Goal: Information Seeking & Learning: Learn about a topic

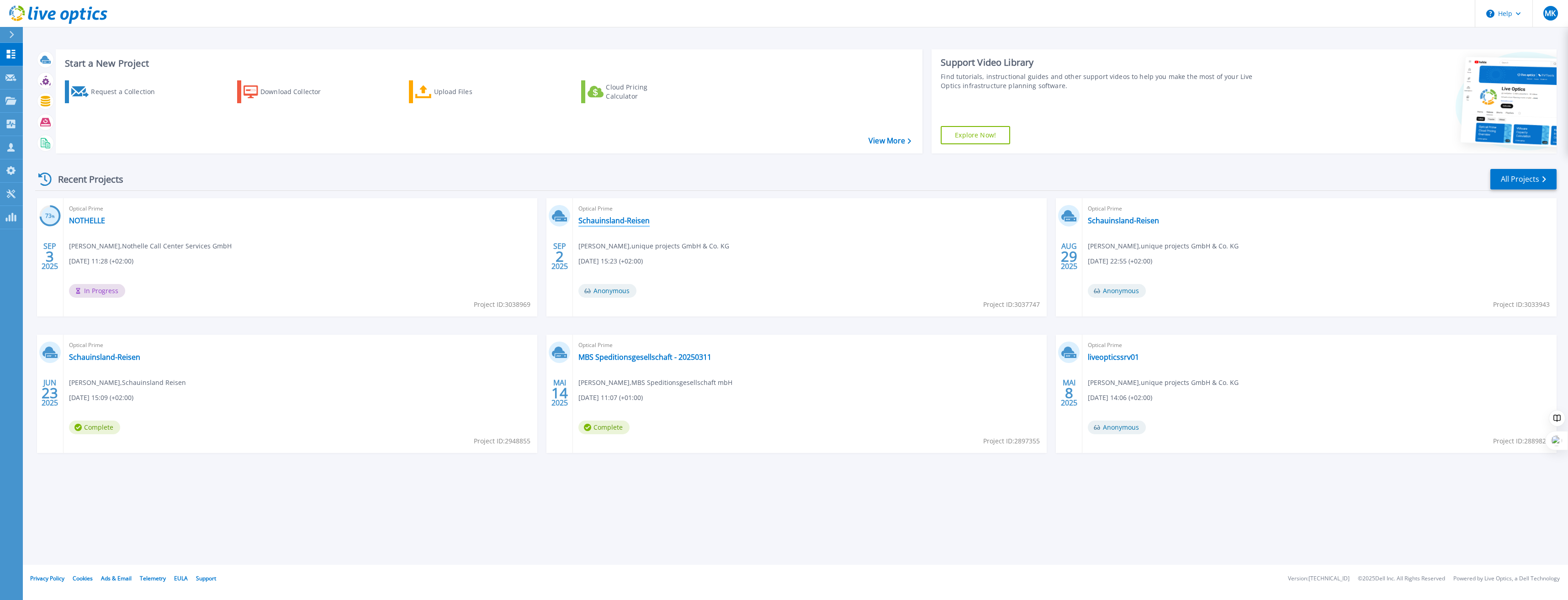
click at [626, 221] on link "Schauinsland-Reisen" at bounding box center [614, 220] width 71 height 9
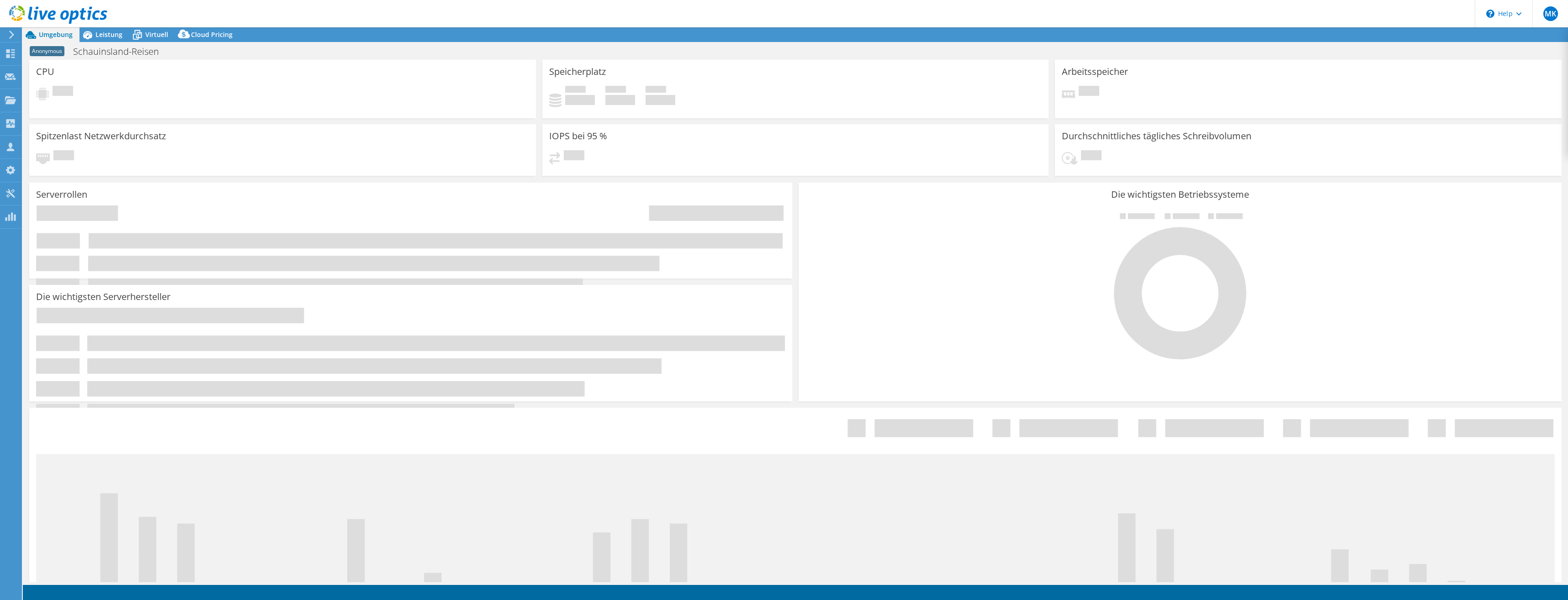
select select "USD"
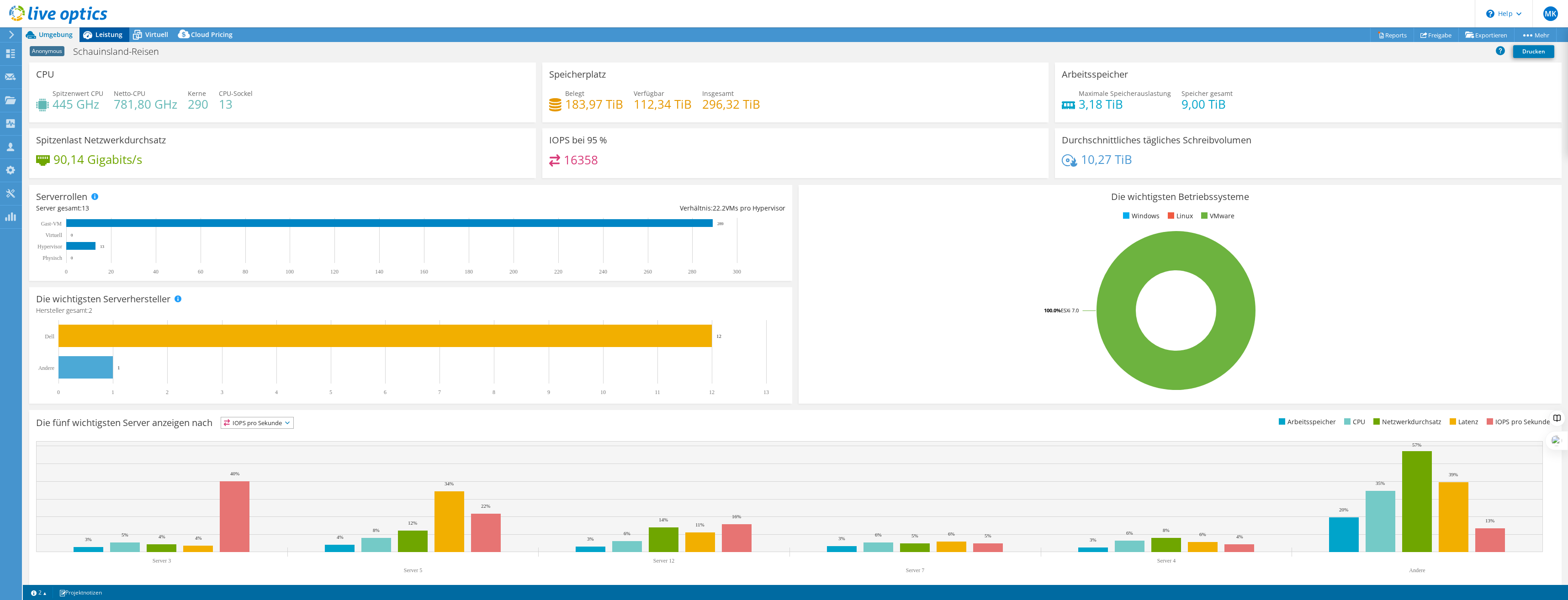
click at [113, 35] on span "Leistung" at bounding box center [109, 35] width 27 height 9
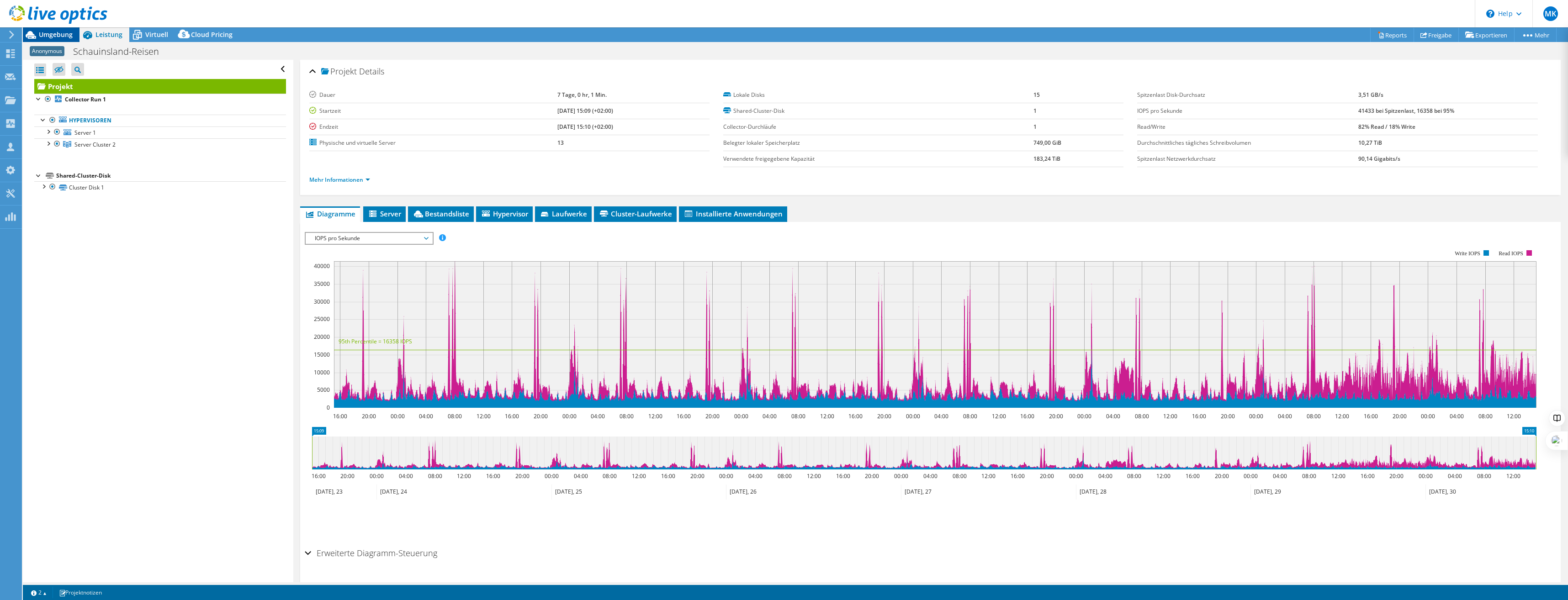
click at [52, 35] on span "Umgebung" at bounding box center [56, 35] width 34 height 9
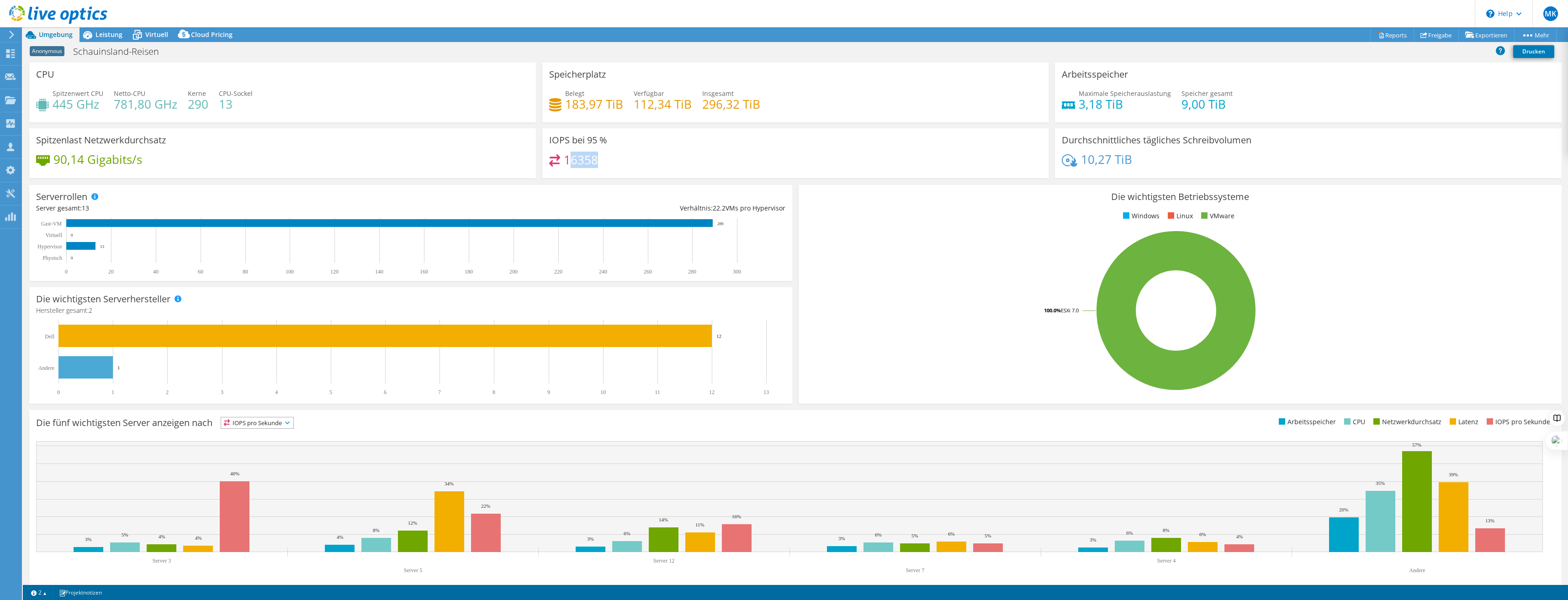
drag, startPoint x: 615, startPoint y: 158, endPoint x: 569, endPoint y: 162, distance: 46.2
click at [569, 162] on div "16358" at bounding box center [796, 164] width 493 height 19
drag, startPoint x: 569, startPoint y: 162, endPoint x: 646, endPoint y: 158, distance: 77.1
click at [646, 158] on div "16358" at bounding box center [796, 164] width 493 height 19
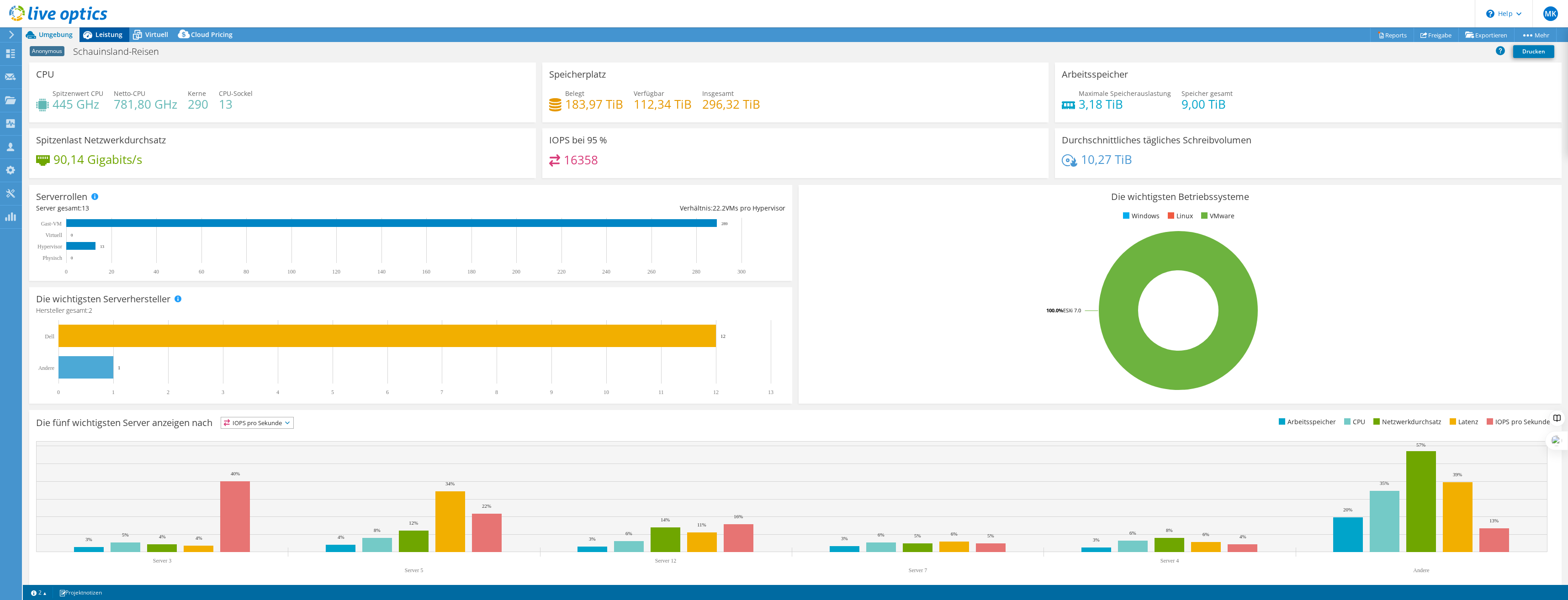
click at [100, 38] on span "Leistung" at bounding box center [109, 35] width 27 height 9
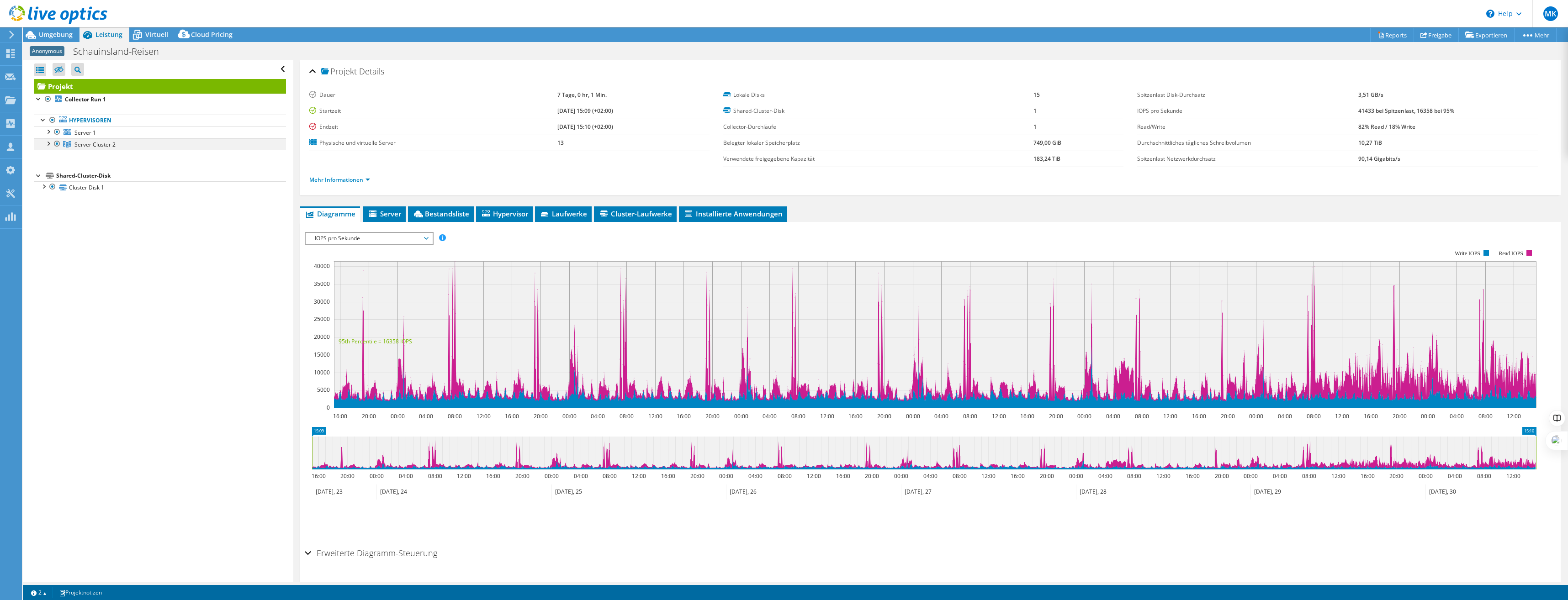
click at [49, 142] on div at bounding box center [47, 142] width 9 height 9
click at [51, 131] on div at bounding box center [47, 131] width 9 height 9
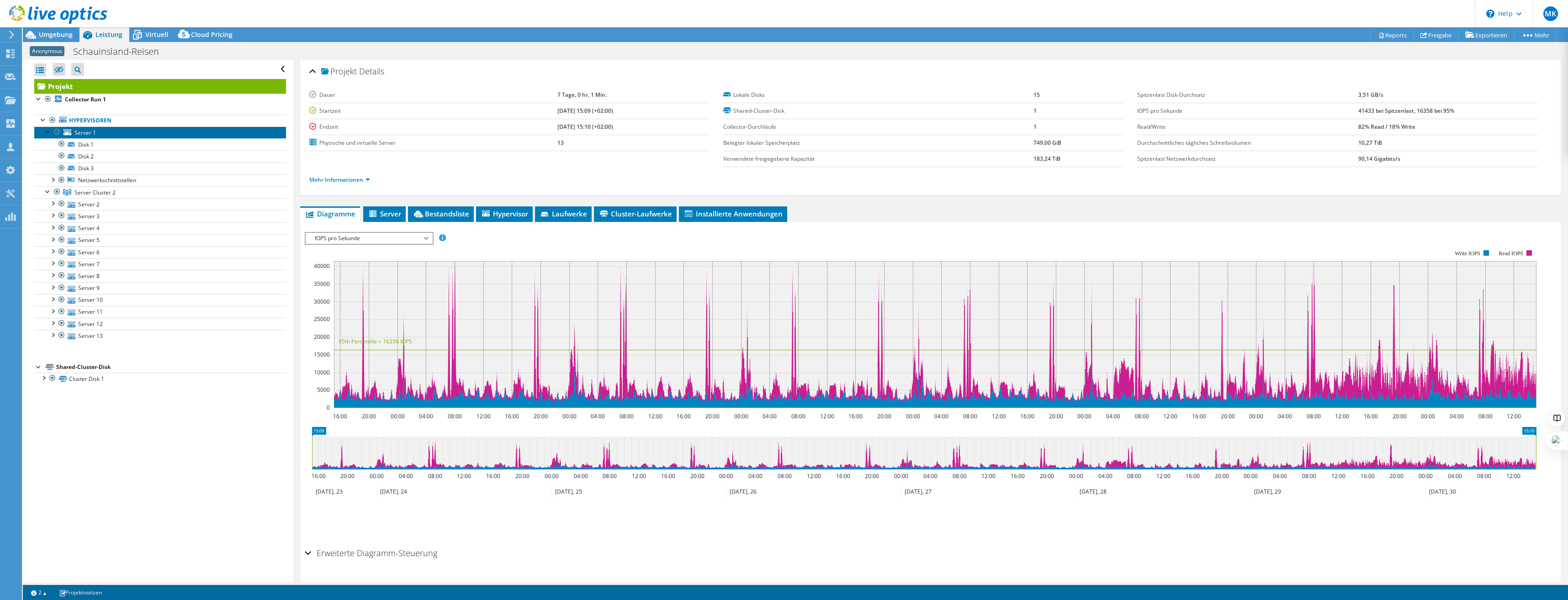
click at [84, 130] on span "Server 1" at bounding box center [85, 133] width 21 height 8
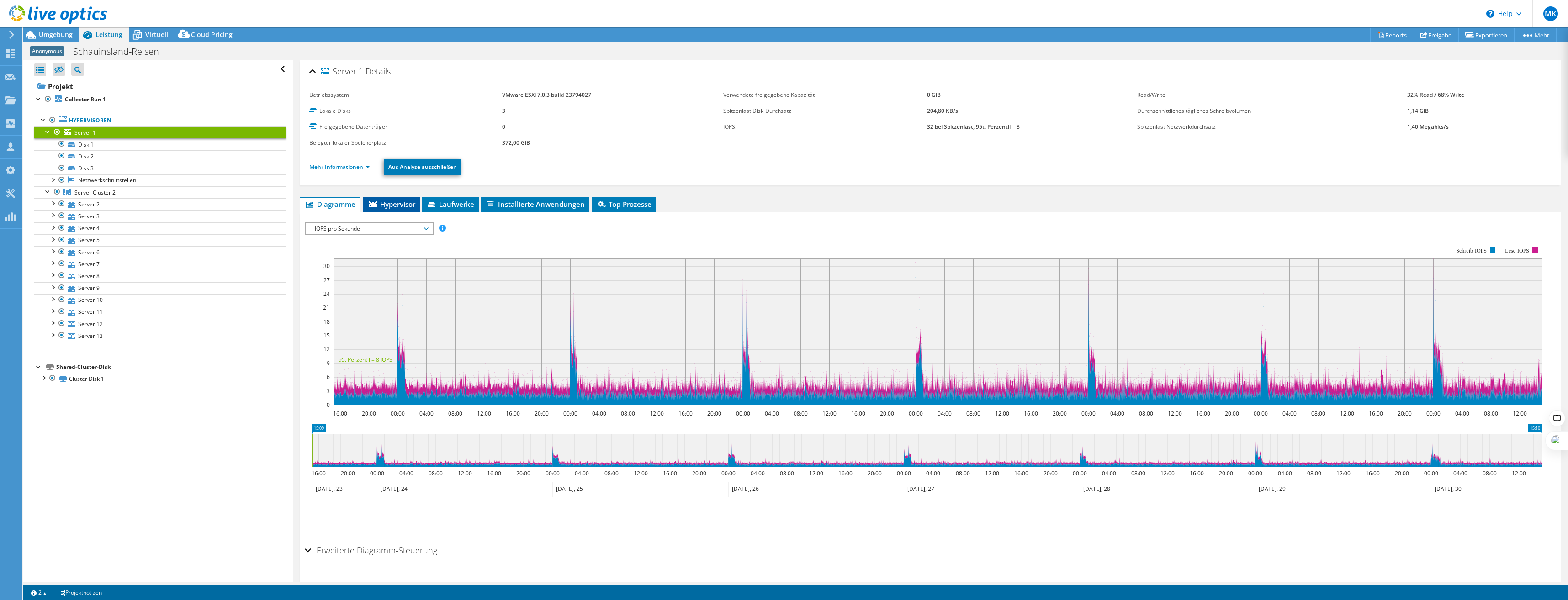
click at [396, 202] on span "Hypervisor" at bounding box center [391, 204] width 47 height 9
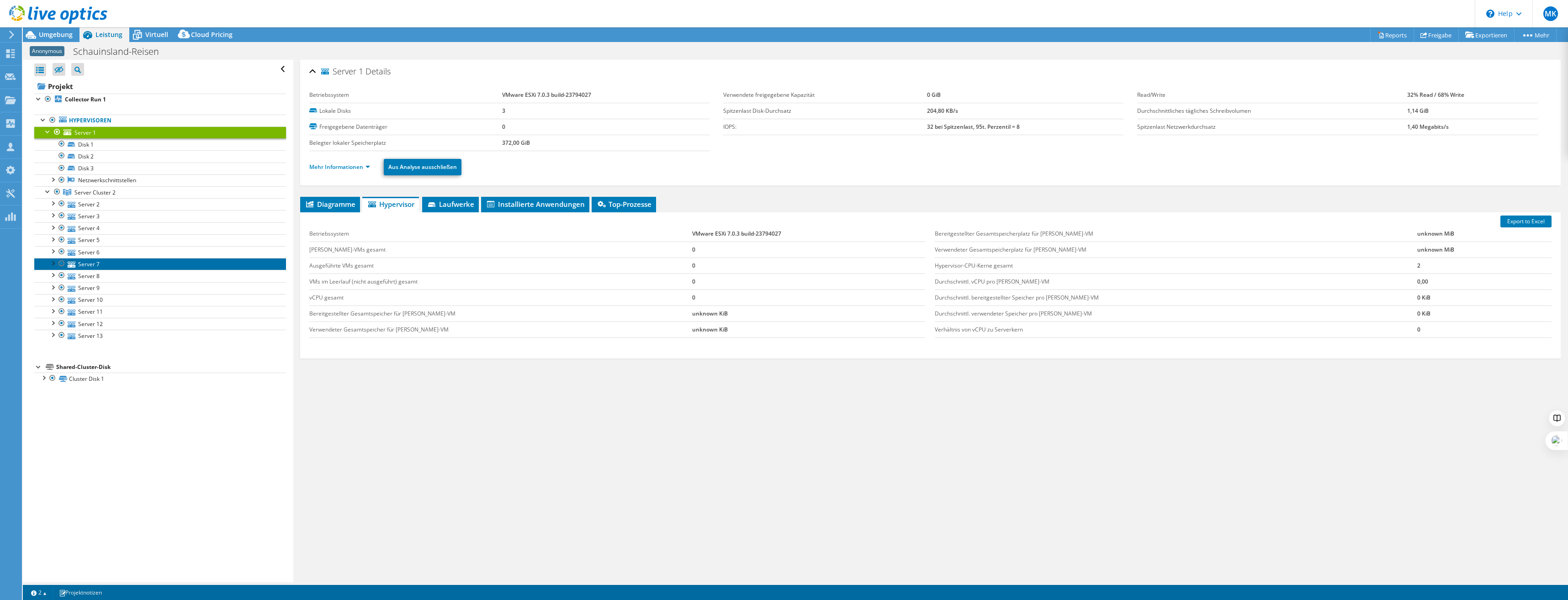
click at [108, 265] on link "Server 7" at bounding box center [160, 264] width 252 height 12
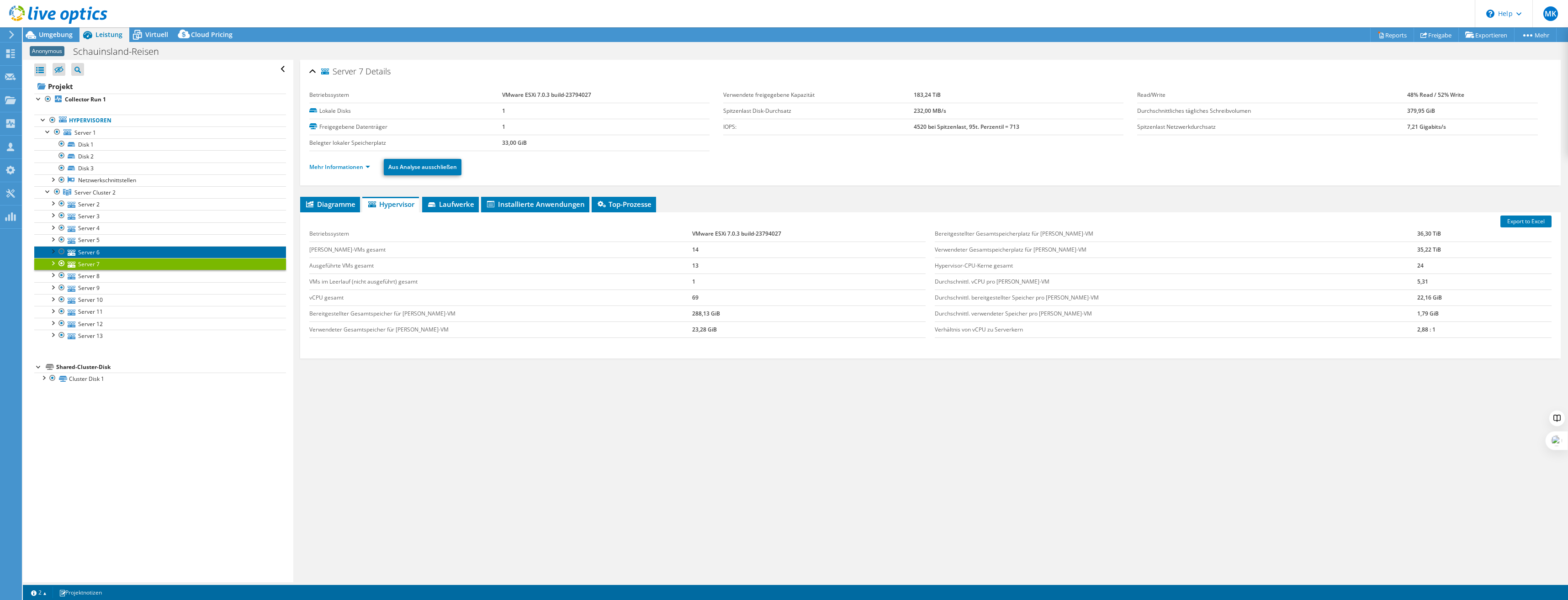
click at [111, 252] on link "Server 6" at bounding box center [160, 253] width 252 height 12
click at [116, 240] on link "Server 5" at bounding box center [160, 240] width 252 height 12
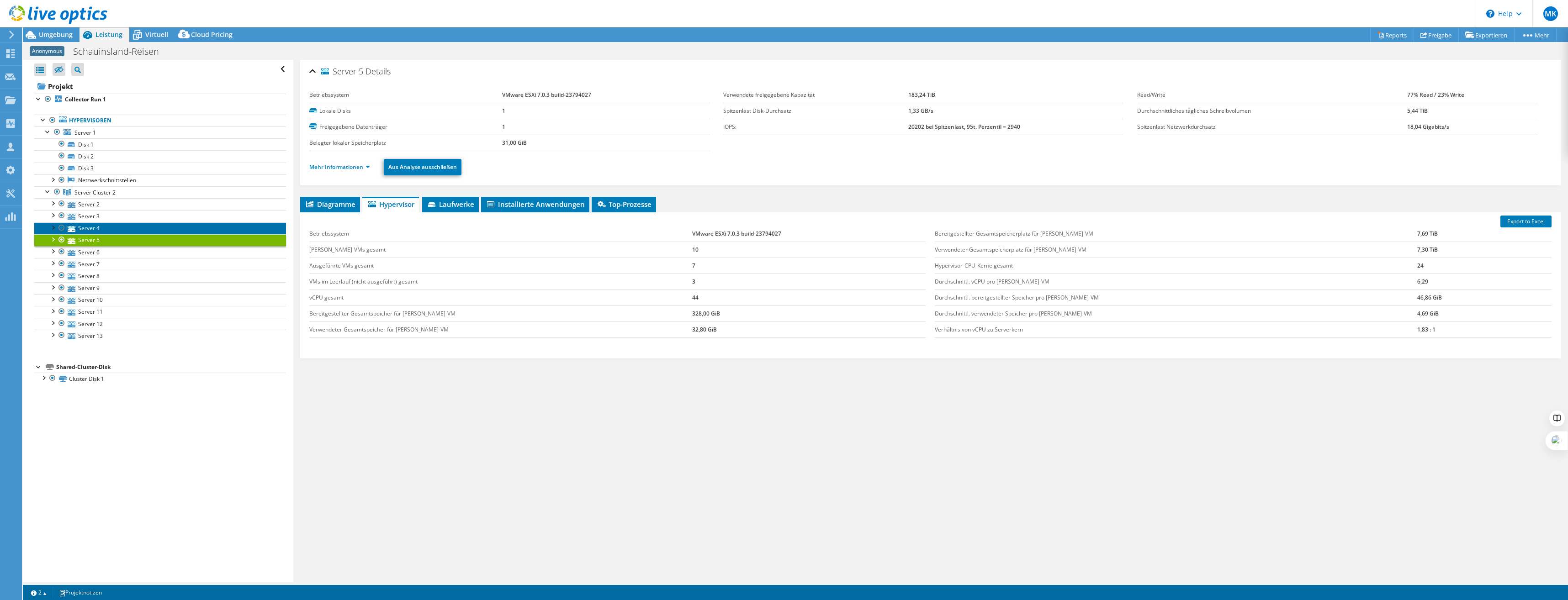
click at [119, 228] on link "Server 4" at bounding box center [160, 229] width 252 height 12
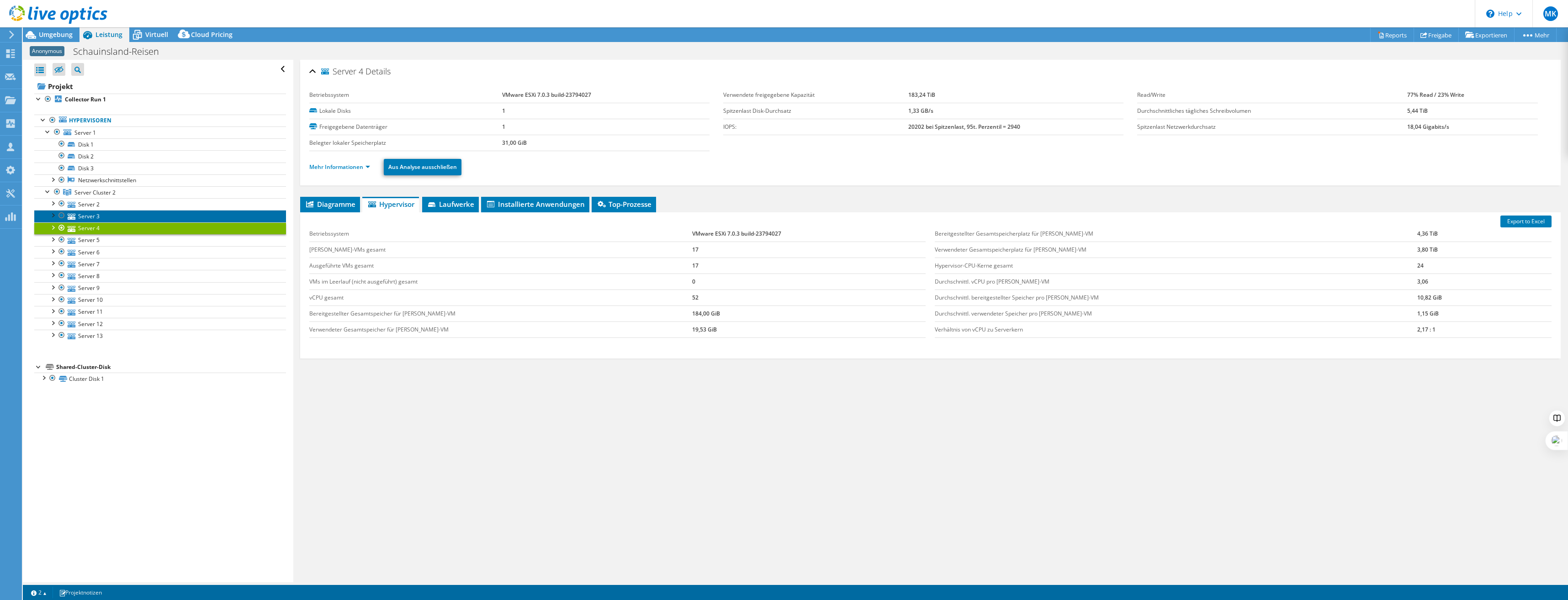
click at [122, 215] on link "Server 3" at bounding box center [160, 216] width 252 height 12
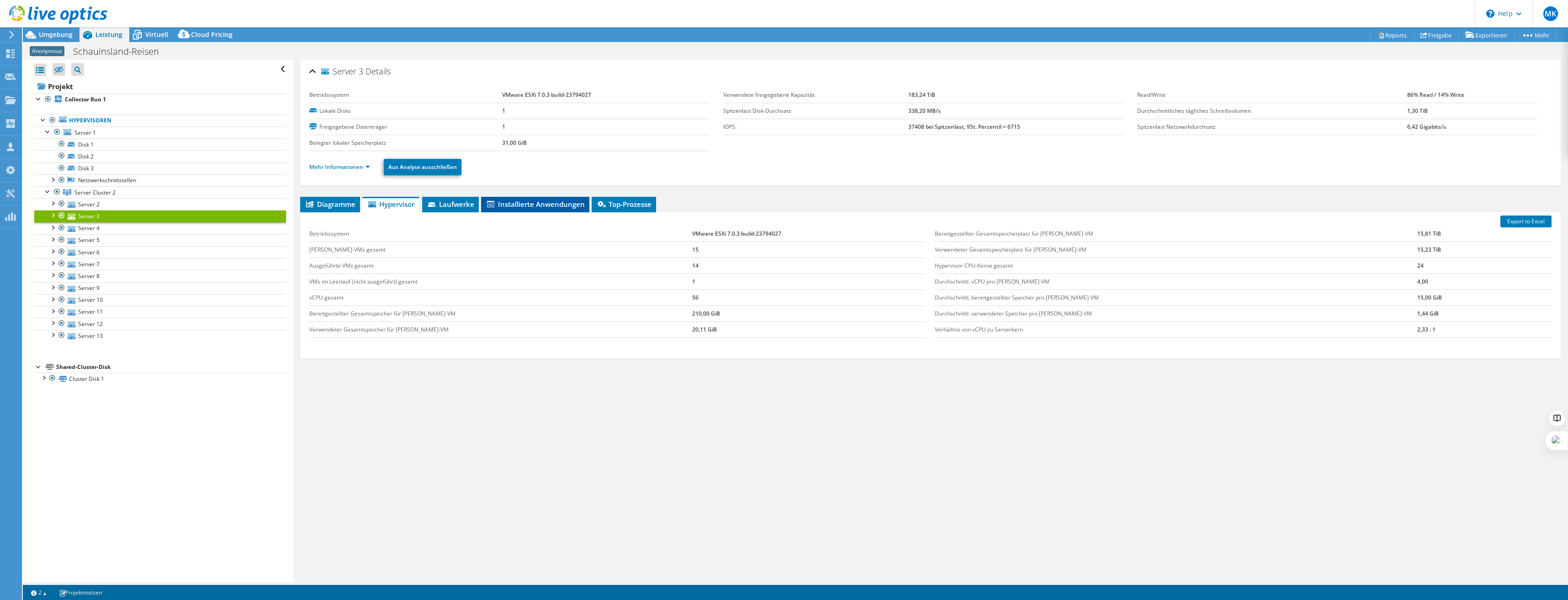
click at [536, 199] on li "Installierte Anwendungen" at bounding box center [535, 205] width 108 height 16
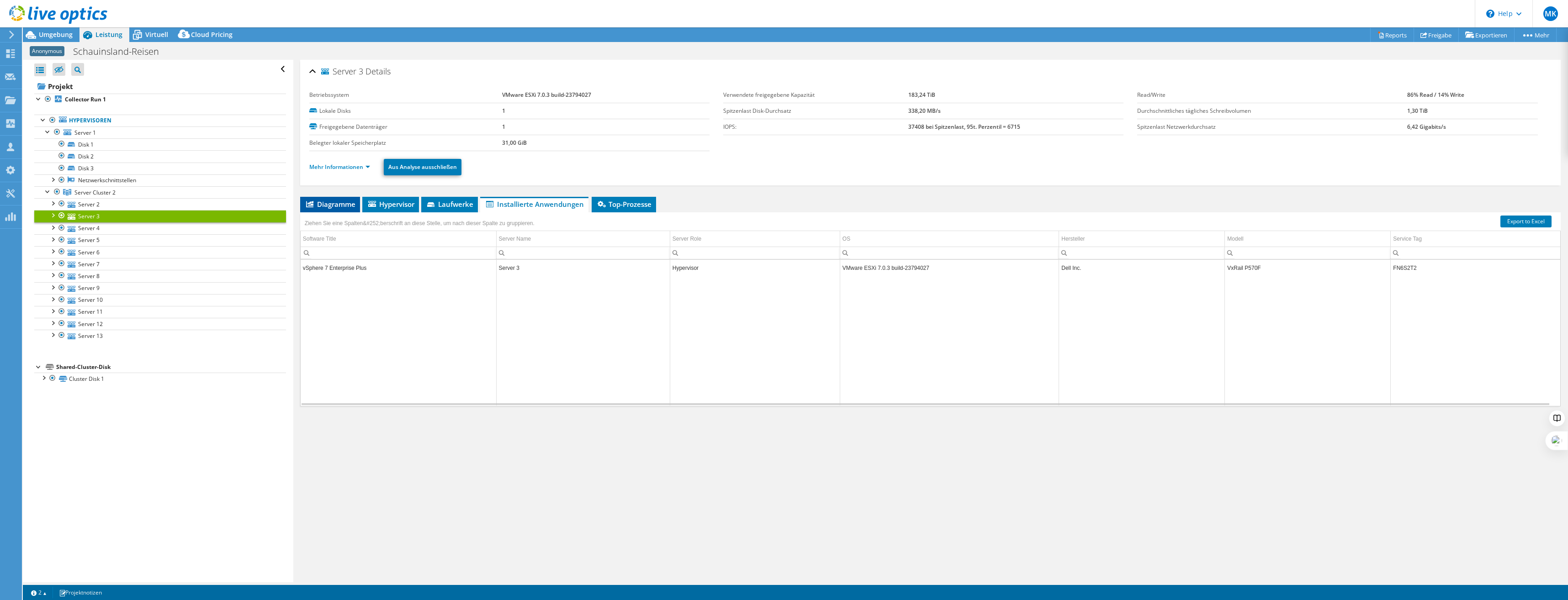
click at [359, 203] on li "Diagramme" at bounding box center [330, 205] width 60 height 16
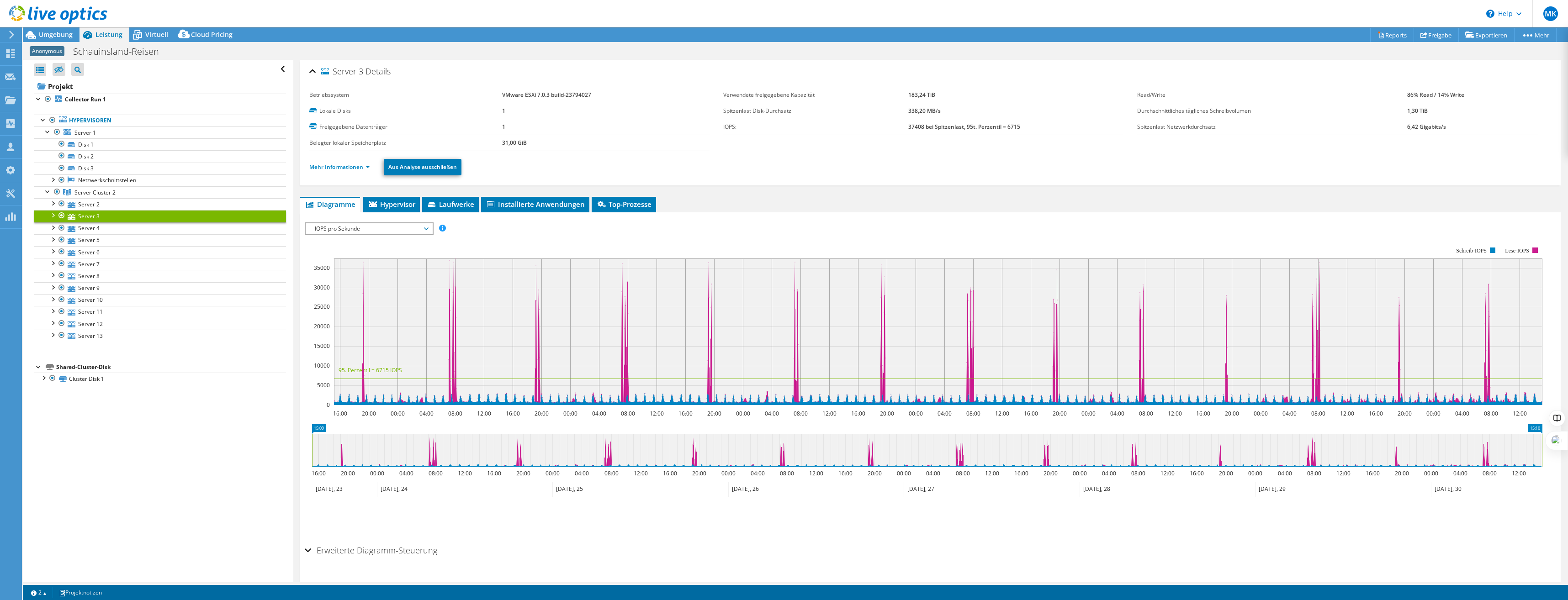
click at [337, 203] on span "Diagramme" at bounding box center [330, 204] width 51 height 9
click at [355, 167] on link "Mehr Informationen" at bounding box center [340, 167] width 61 height 8
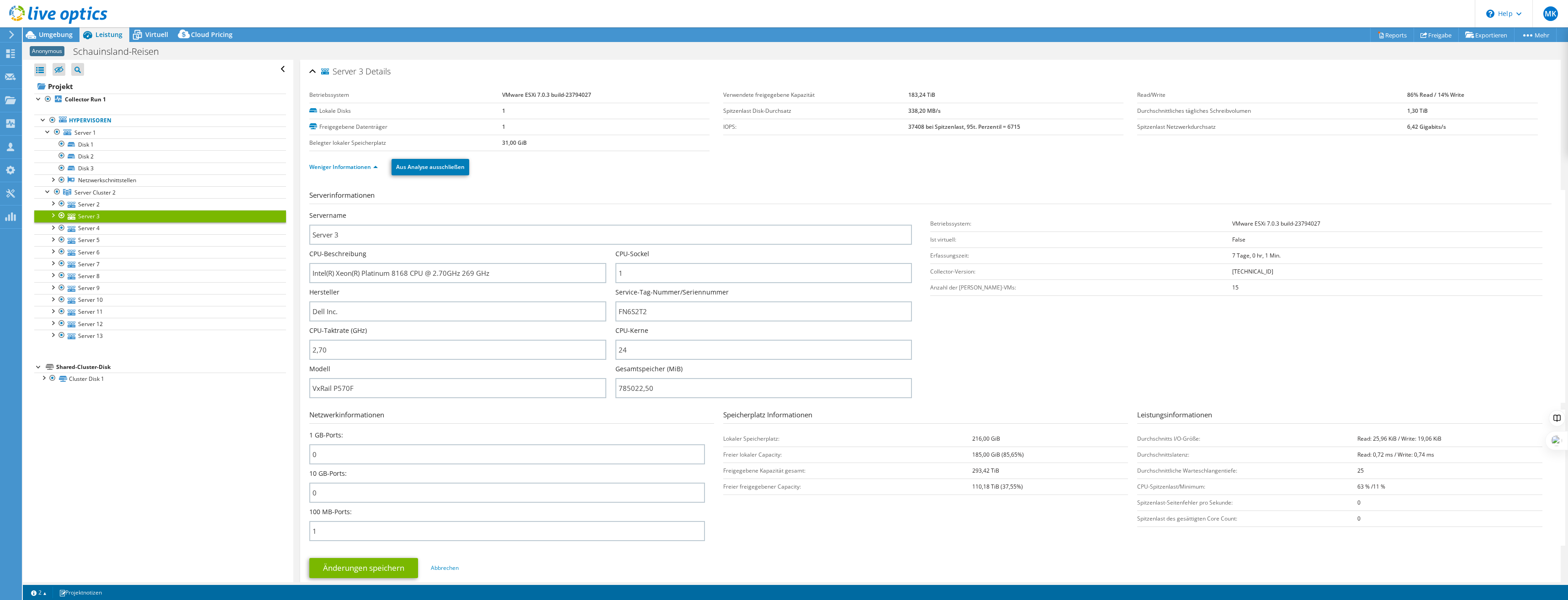
select select "USD"
click at [48, 39] on div "Umgebung" at bounding box center [51, 35] width 57 height 15
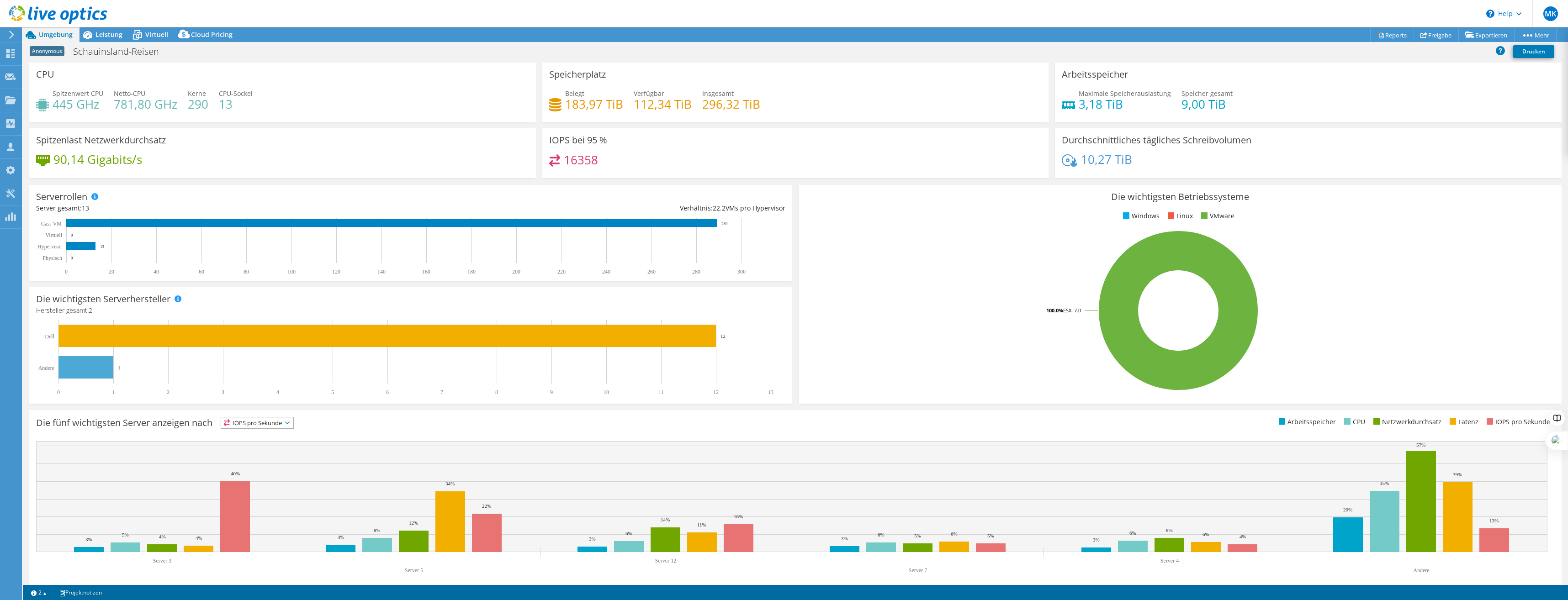
click at [569, 161] on h4 "16358" at bounding box center [581, 159] width 34 height 10
click at [103, 30] on div at bounding box center [54, 15] width 107 height 30
click at [103, 34] on span "Leistung" at bounding box center [109, 35] width 27 height 9
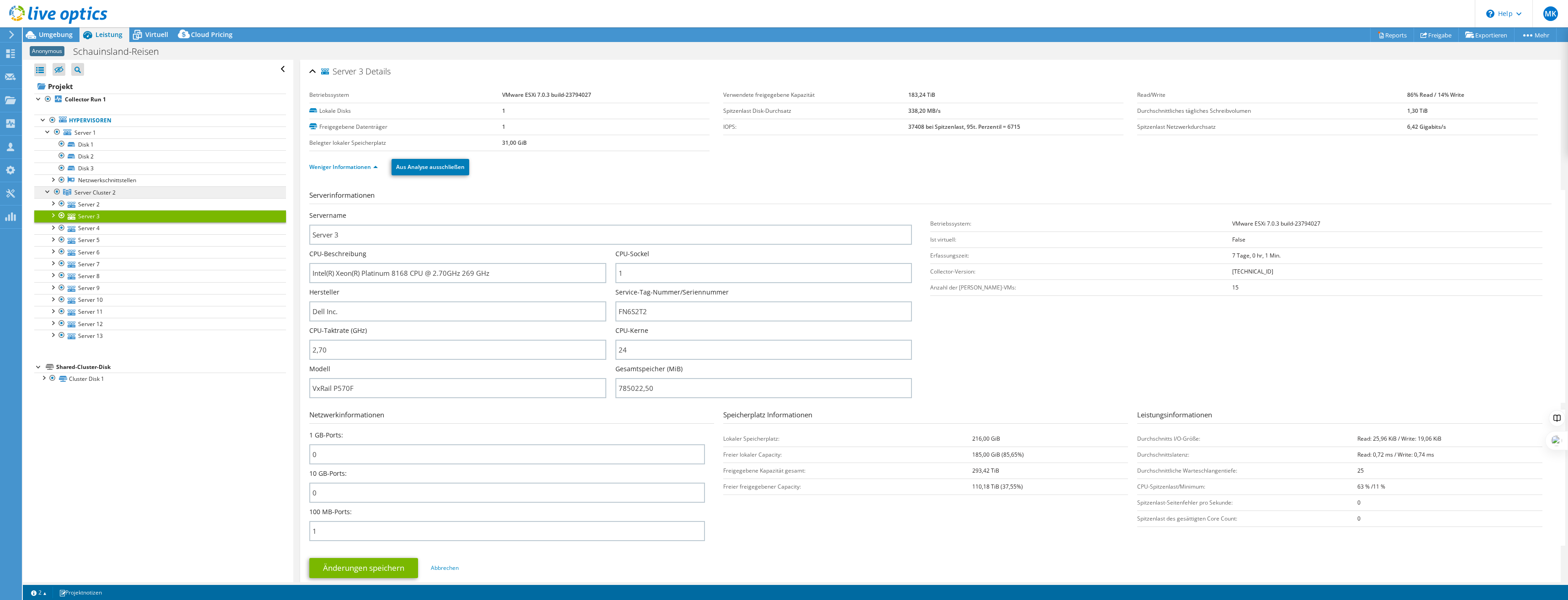
click at [100, 193] on span "Server Cluster 2" at bounding box center [95, 192] width 41 height 8
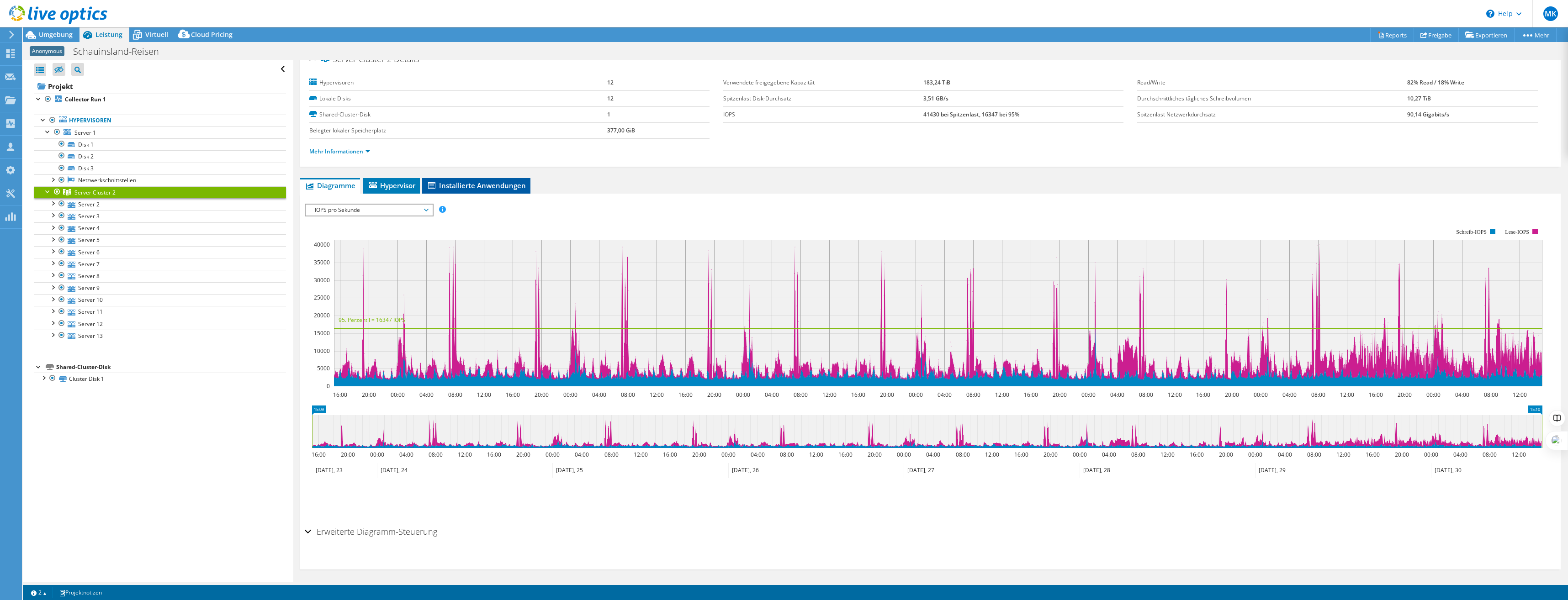
scroll to position [16, 0]
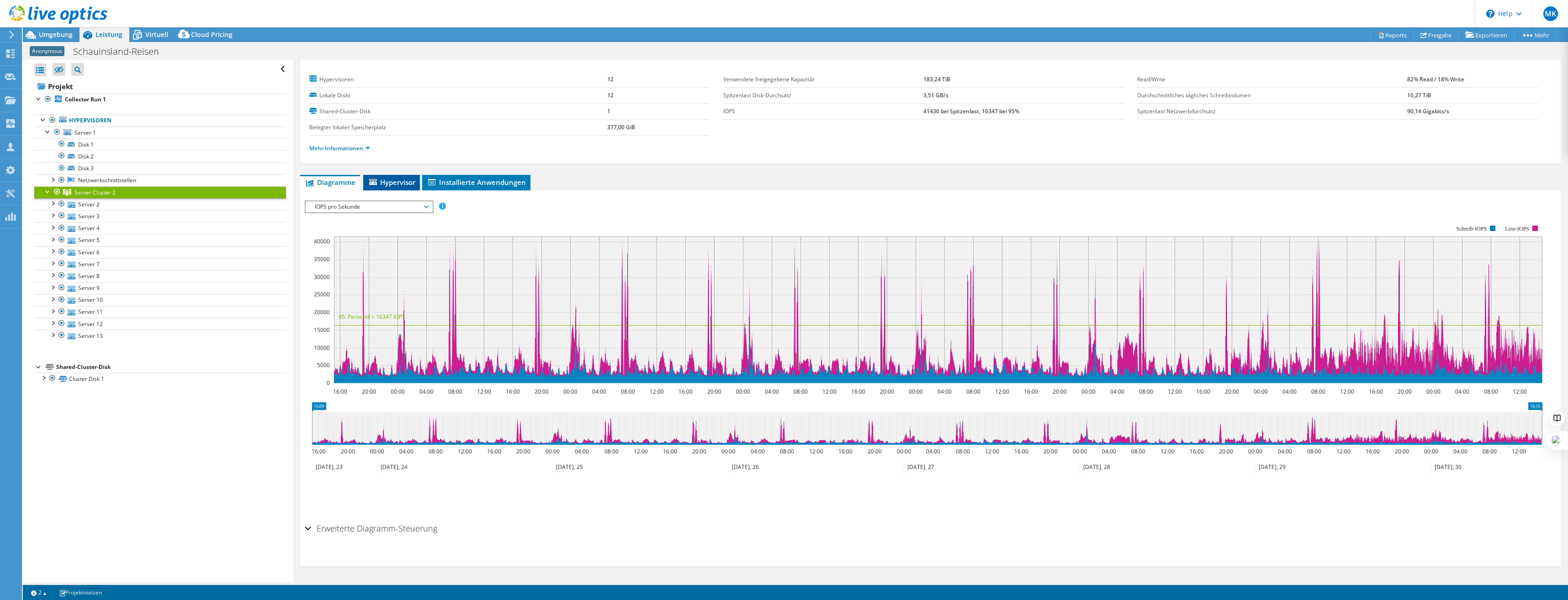
click at [380, 181] on span "Hypervisor" at bounding box center [391, 182] width 47 height 9
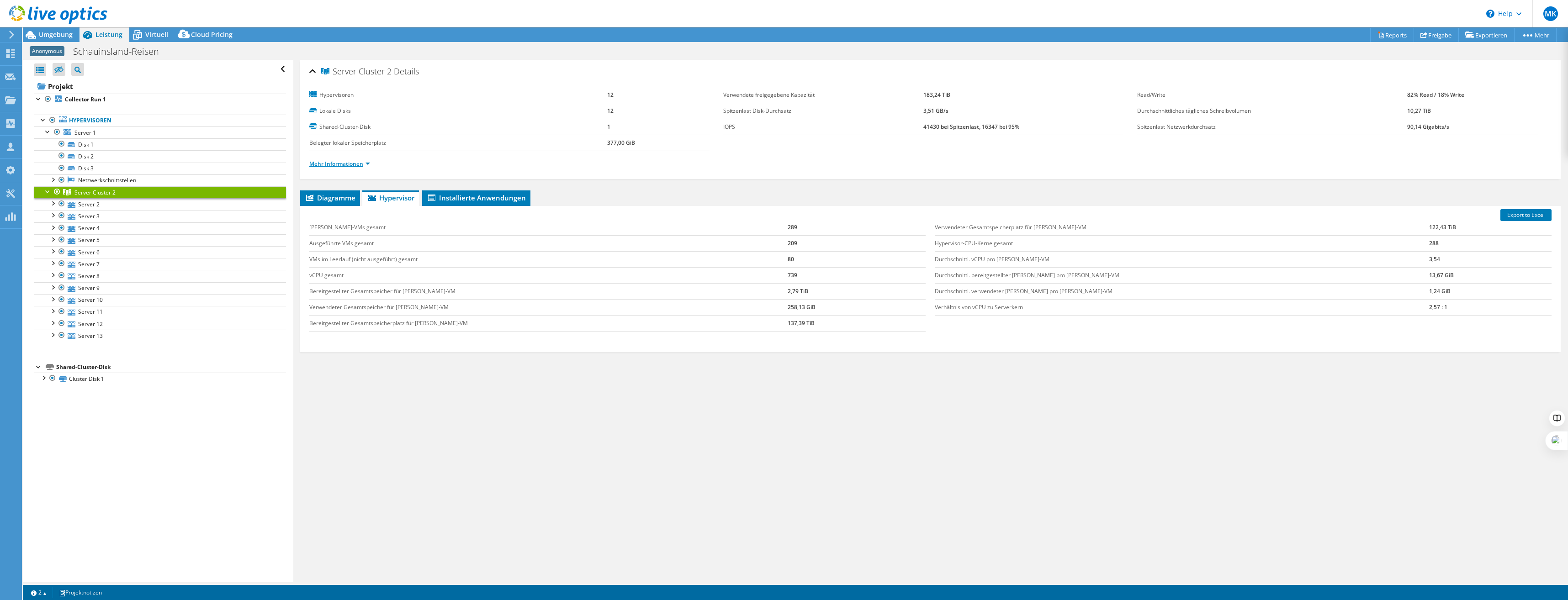
click at [354, 167] on link "Mehr Informationen" at bounding box center [340, 164] width 61 height 8
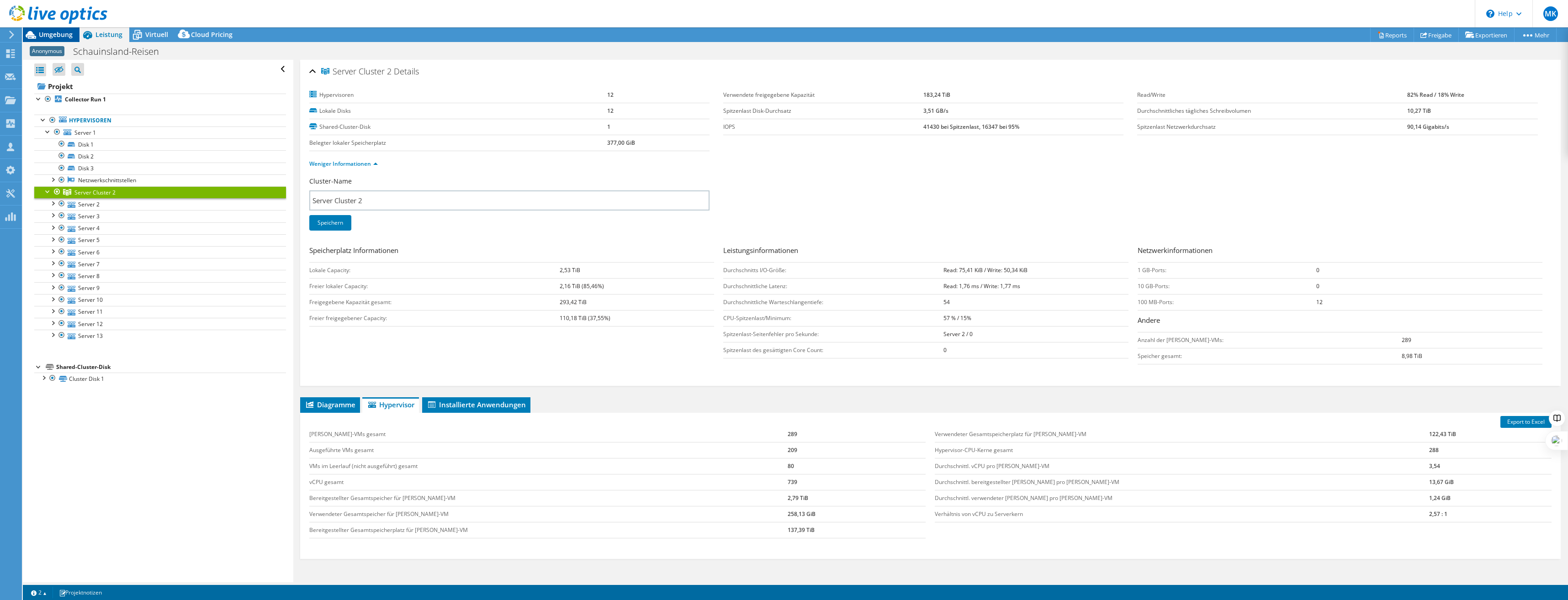
click at [66, 40] on div "Umgebung" at bounding box center [51, 35] width 57 height 15
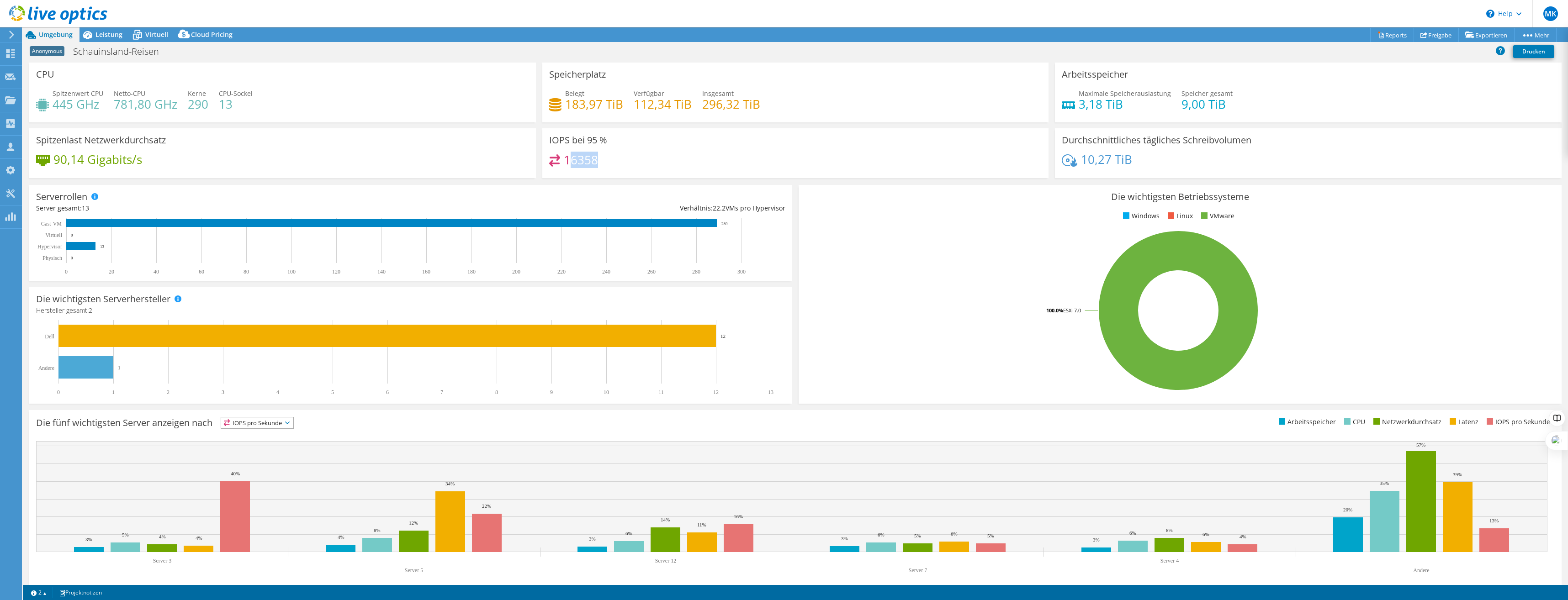
drag, startPoint x: 620, startPoint y: 158, endPoint x: 567, endPoint y: 164, distance: 53.3
click at [567, 164] on div "16358" at bounding box center [796, 164] width 493 height 19
click at [566, 162] on h4 "16358" at bounding box center [581, 159] width 34 height 10
drag, startPoint x: 563, startPoint y: 162, endPoint x: 611, endPoint y: 160, distance: 48.0
click at [611, 160] on div "16358" at bounding box center [796, 164] width 493 height 19
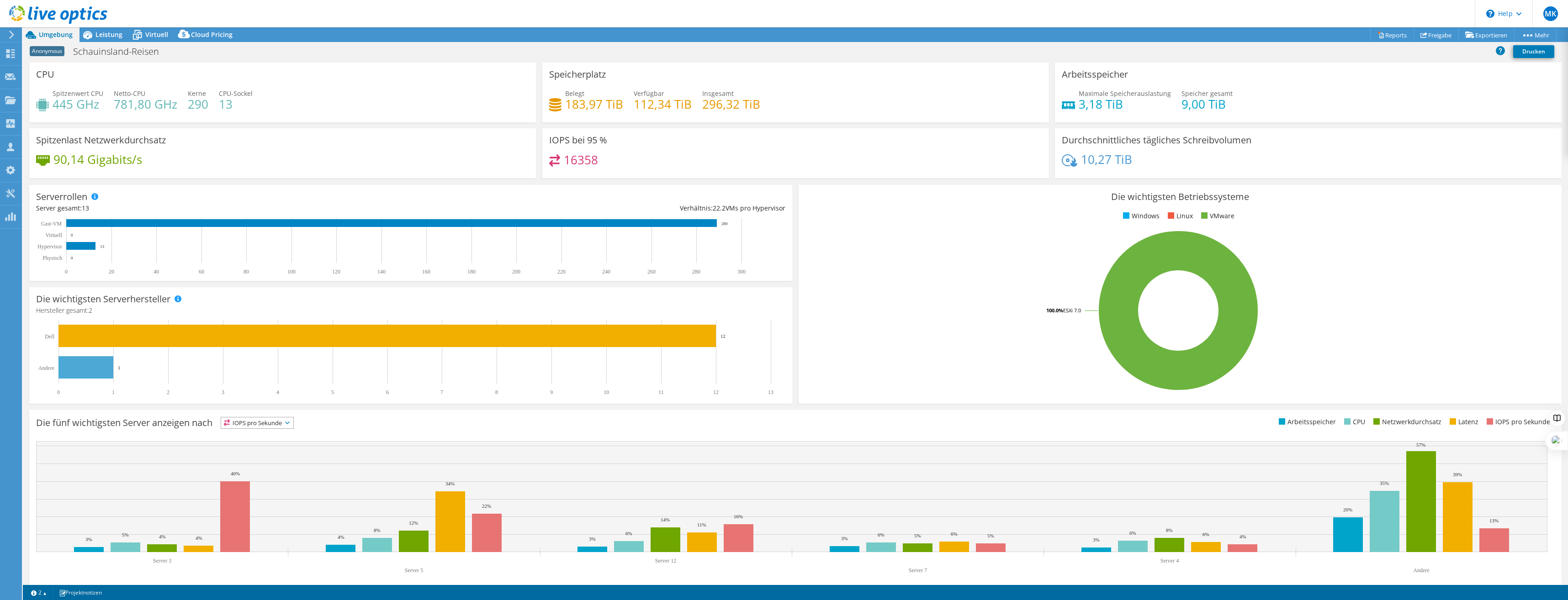
drag, startPoint x: 611, startPoint y: 160, endPoint x: 614, endPoint y: 164, distance: 5.0
click at [614, 164] on div "16358" at bounding box center [796, 164] width 493 height 19
click at [109, 35] on span "Leistung" at bounding box center [109, 35] width 27 height 9
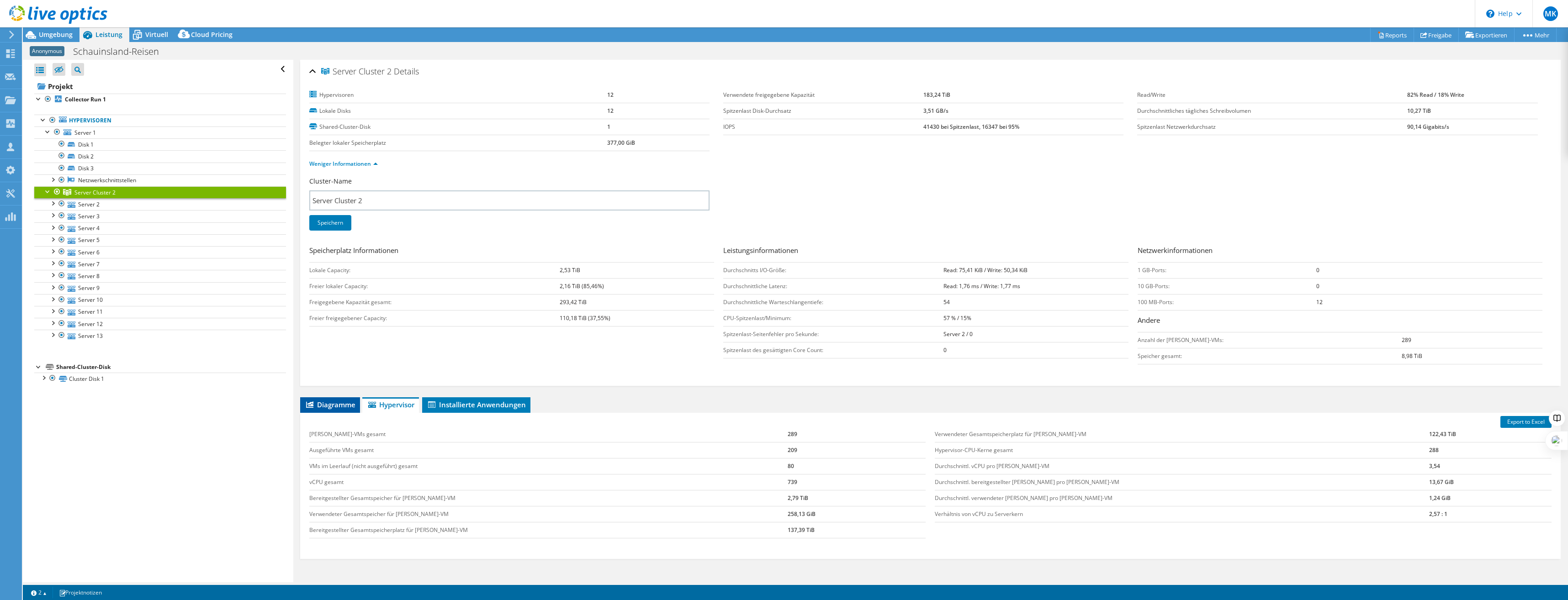
click at [329, 407] on span "Diagramme" at bounding box center [330, 405] width 51 height 9
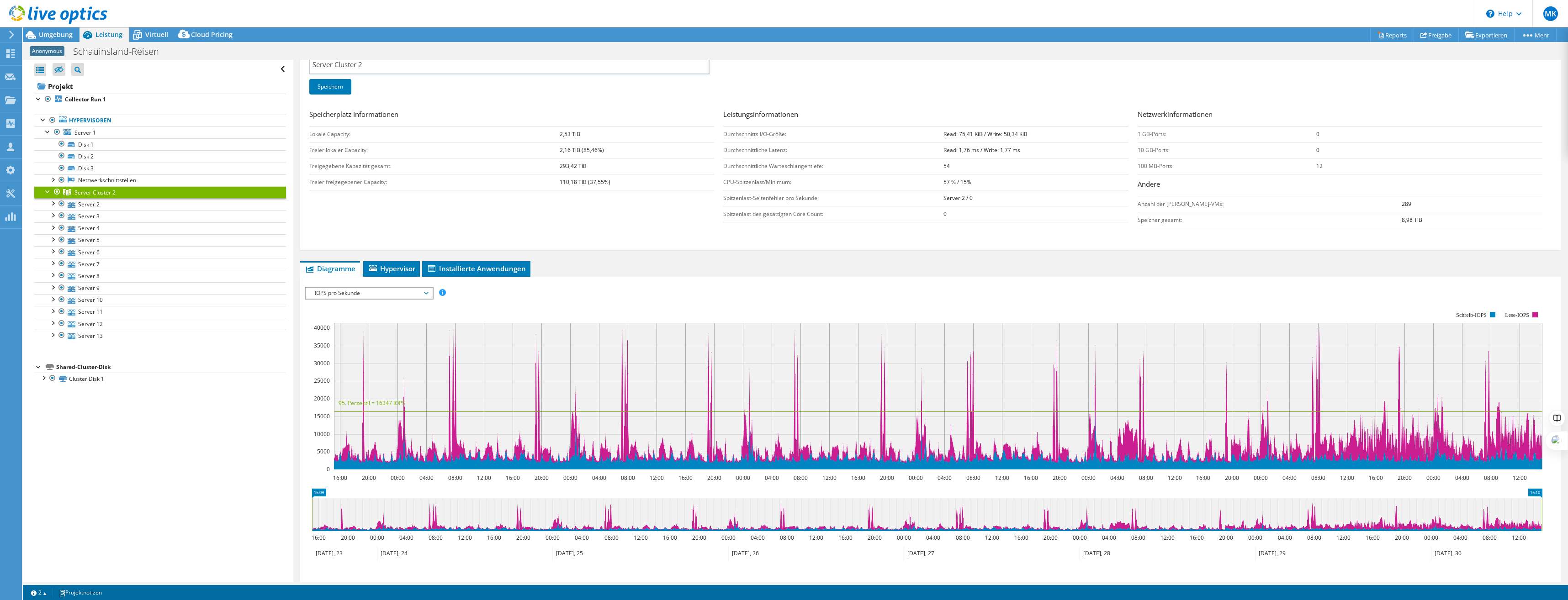
scroll to position [223, 0]
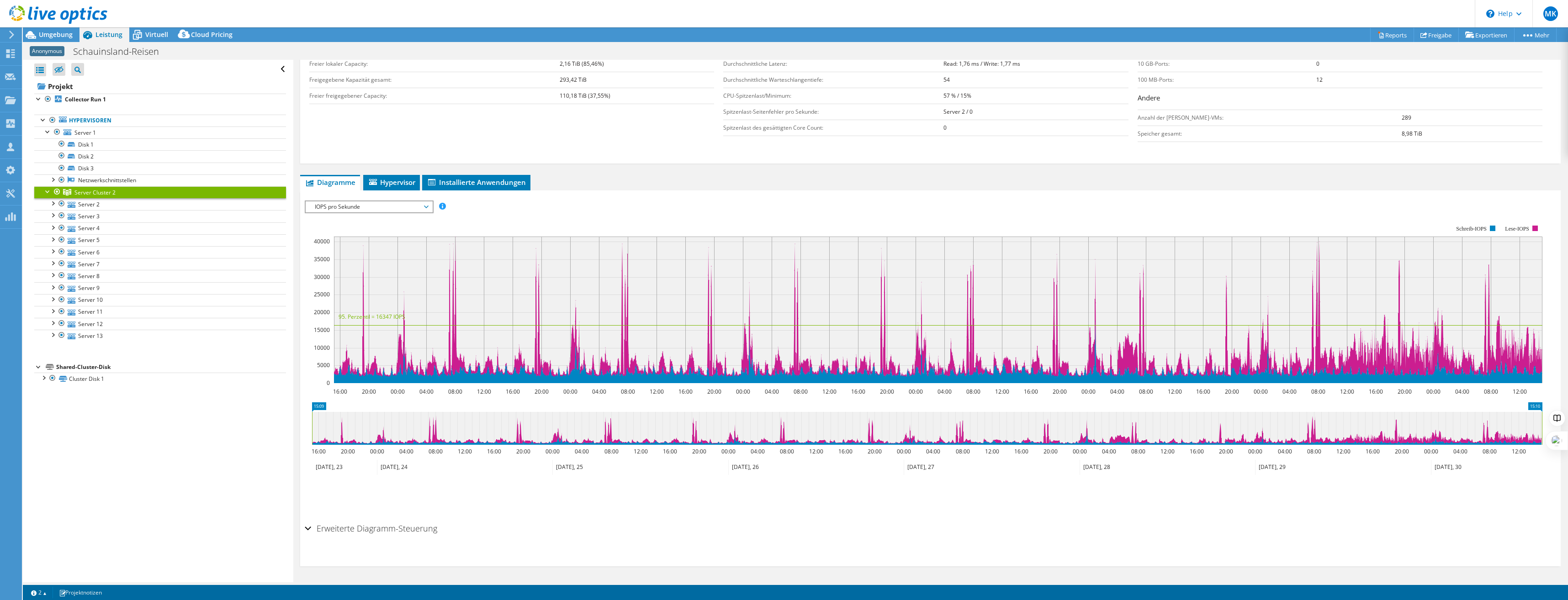
click at [361, 209] on span "IOPS pro Sekunde" at bounding box center [369, 207] width 117 height 11
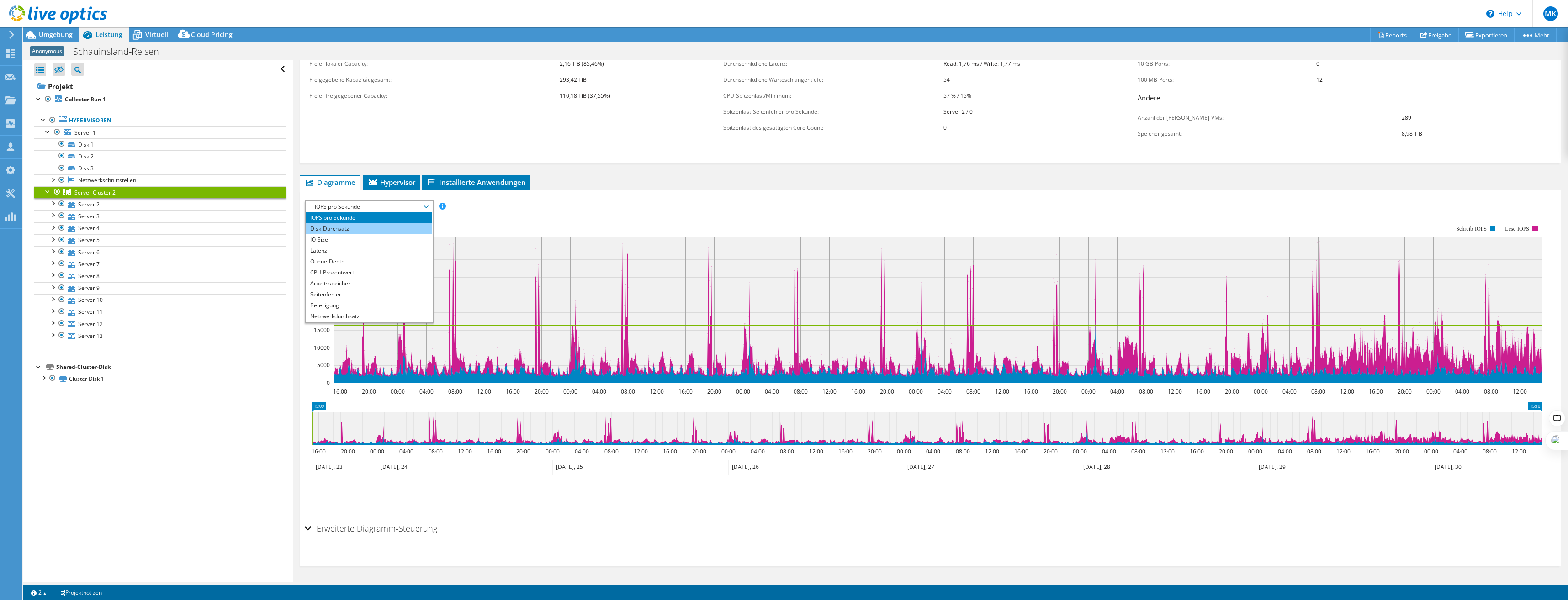
click at [356, 229] on li "Disk-Durchsatz" at bounding box center [369, 229] width 127 height 11
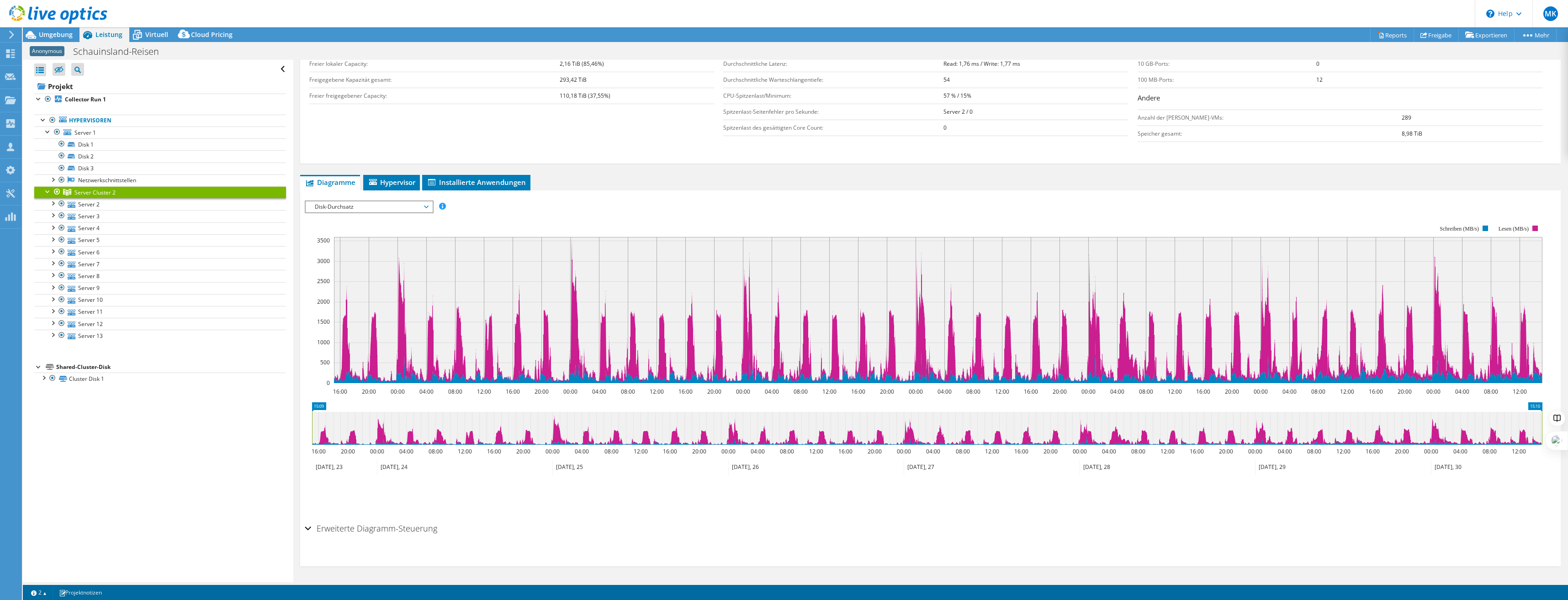
click at [379, 207] on span "Disk-Durchsatz" at bounding box center [369, 207] width 117 height 11
click at [349, 254] on li "Latenz" at bounding box center [369, 251] width 127 height 11
